Goal: Transaction & Acquisition: Download file/media

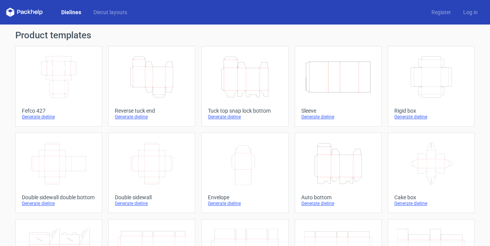
click at [60, 77] on icon "Width Depth Height" at bounding box center [59, 76] width 68 height 43
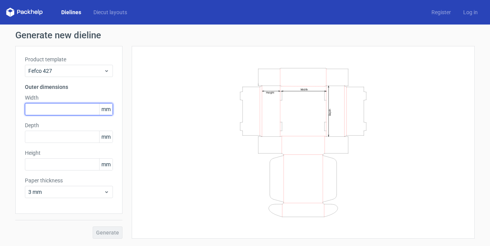
click at [53, 111] on input "text" at bounding box center [69, 109] width 88 height 12
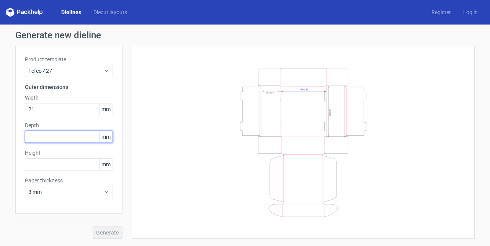
click at [37, 137] on div "Depth mm" at bounding box center [69, 131] width 88 height 21
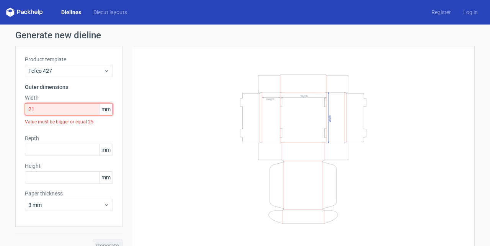
click at [49, 106] on input "21" at bounding box center [69, 109] width 88 height 12
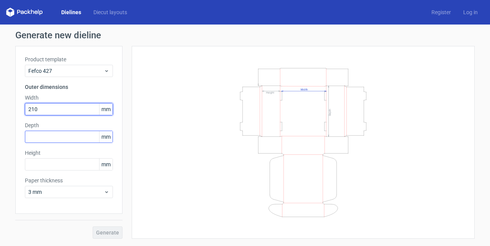
type input "210"
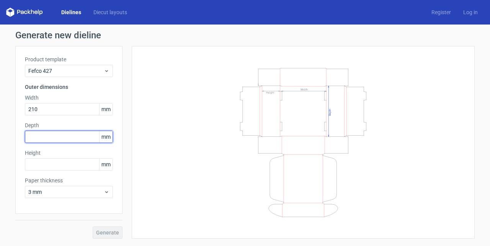
click at [38, 136] on input "text" at bounding box center [69, 137] width 88 height 12
type input "83"
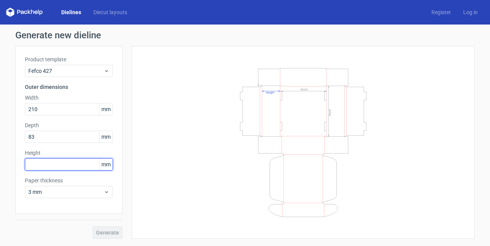
click at [36, 168] on input "text" at bounding box center [69, 164] width 88 height 12
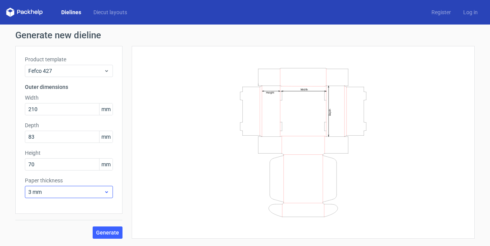
drag, startPoint x: 112, startPoint y: 230, endPoint x: 93, endPoint y: 197, distance: 38.4
click at [82, 215] on div "Generate" at bounding box center [68, 226] width 107 height 25
click at [101, 190] on span "3 mm" at bounding box center [65, 192] width 75 height 8
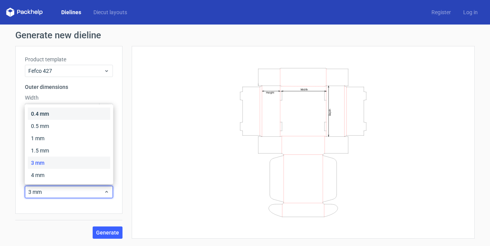
click at [55, 111] on div "0.4 mm" at bounding box center [69, 114] width 82 height 12
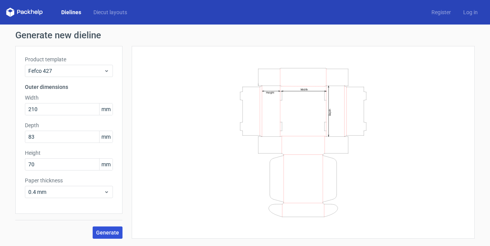
click at [113, 230] on span "Generate" at bounding box center [107, 232] width 23 height 5
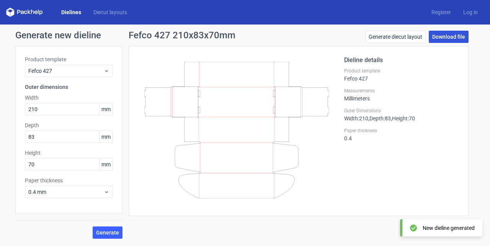
click at [438, 38] on link "Download file" at bounding box center [449, 37] width 40 height 12
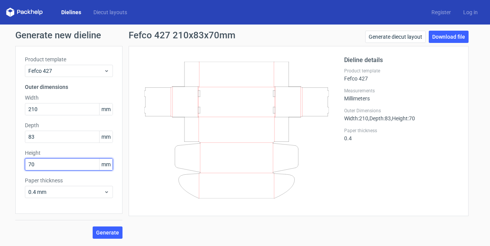
drag, startPoint x: 41, startPoint y: 160, endPoint x: 18, endPoint y: 163, distance: 22.7
click at [18, 163] on div "Product template Fefco 427 Outer dimensions Width 210 mm Depth 83 mm Height 70 …" at bounding box center [68, 130] width 107 height 168
type input "60"
click at [93, 226] on button "Generate" at bounding box center [108, 232] width 30 height 12
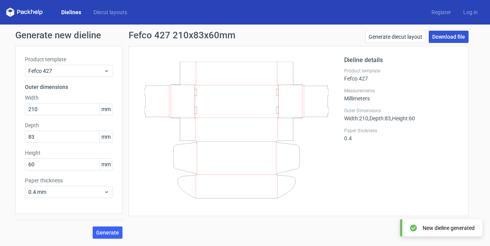
click at [444, 37] on link "Download file" at bounding box center [449, 37] width 40 height 12
